Goal: Navigation & Orientation: Find specific page/section

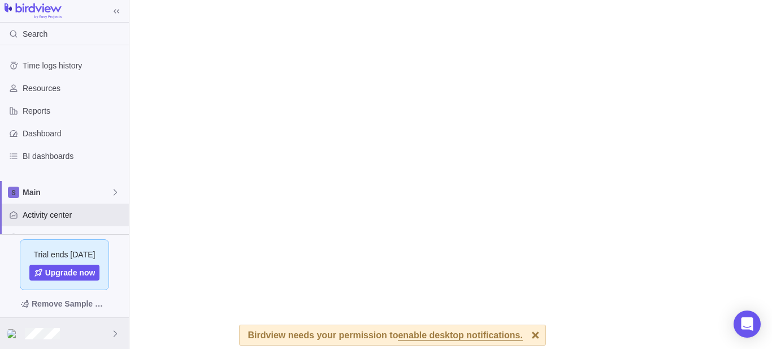
click at [83, 327] on div at bounding box center [64, 332] width 129 height 31
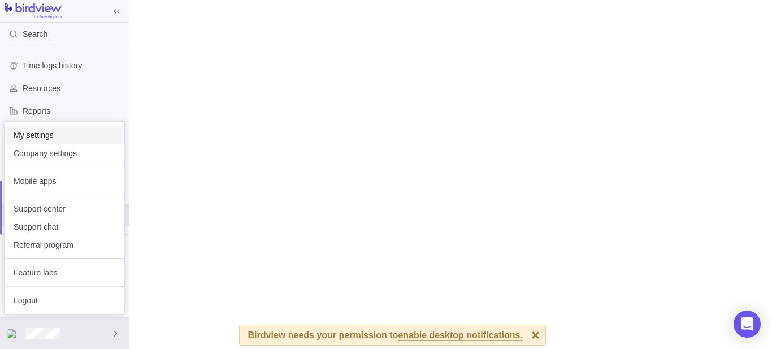
click at [74, 132] on span "My settings" at bounding box center [65, 134] width 102 height 11
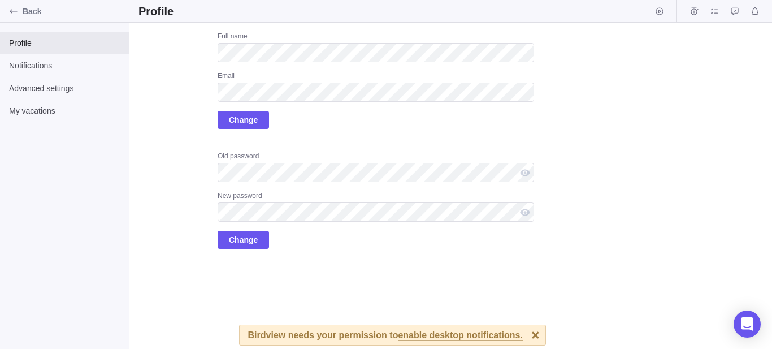
click at [631, 137] on div "Upload Full name Email Change Old password New password Change" at bounding box center [450, 186] width 642 height 326
click at [241, 116] on span "Change" at bounding box center [243, 120] width 29 height 14
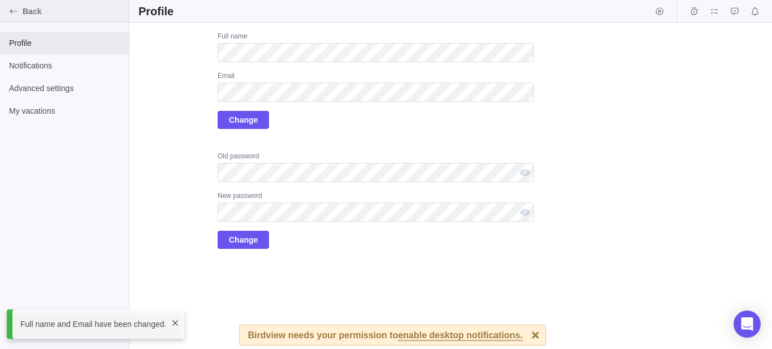
click at [18, 14] on icon "Back" at bounding box center [13, 11] width 9 height 9
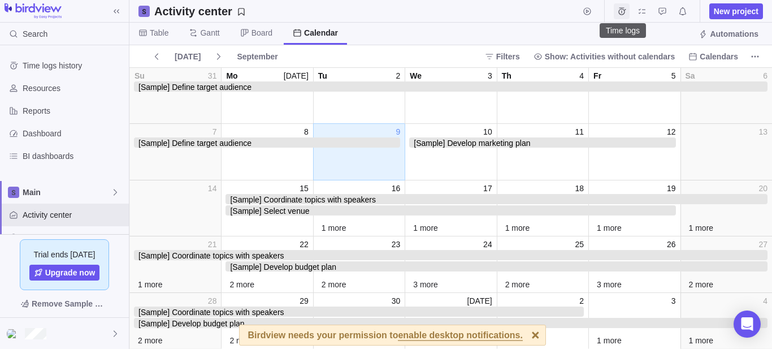
click at [619, 14] on icon "Time logs" at bounding box center [621, 11] width 9 height 9
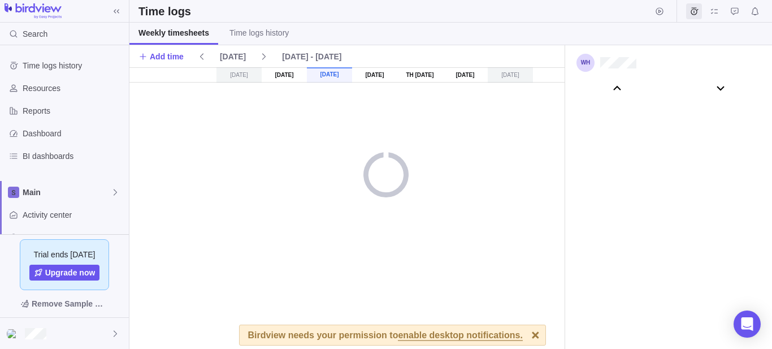
scroll to position [63047, 0]
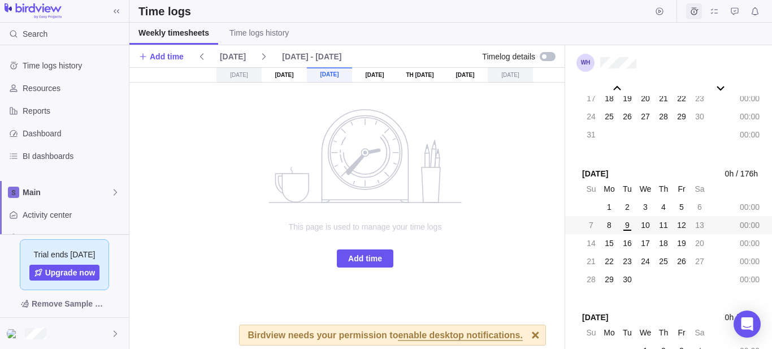
click at [693, 11] on icon "Time logs" at bounding box center [693, 11] width 9 height 9
click at [711, 10] on icon "My assignments" at bounding box center [714, 10] width 7 height 5
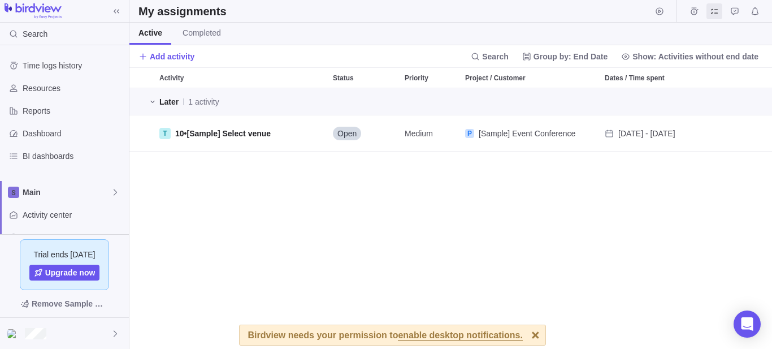
scroll to position [251, 633]
click at [53, 341] on div at bounding box center [64, 332] width 129 height 31
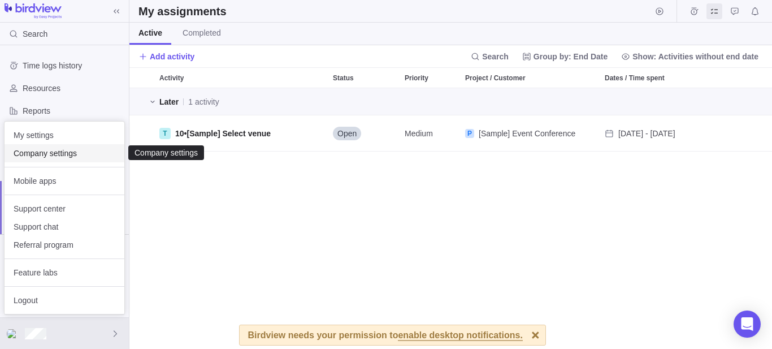
click at [77, 146] on div "Company settings" at bounding box center [65, 153] width 120 height 18
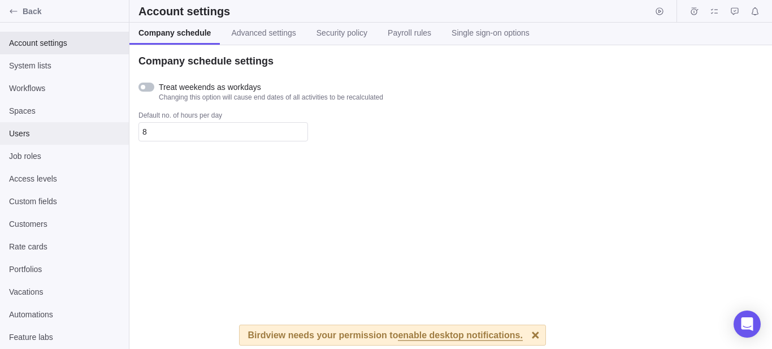
click at [46, 126] on div "Users" at bounding box center [64, 133] width 129 height 23
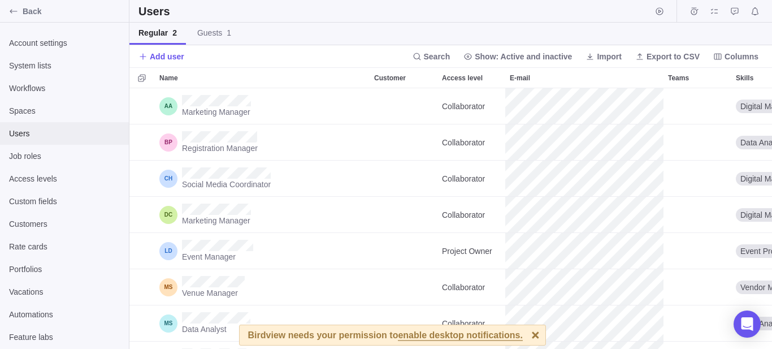
scroll to position [251, 633]
